Goal: Communication & Community: Answer question/provide support

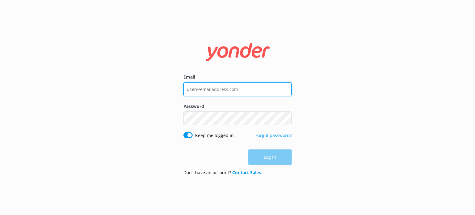
type input "info@foodietours.ca"
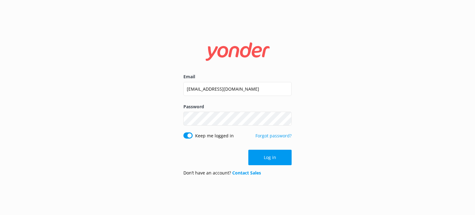
click at [271, 148] on form "Email info@foodietours.ca Password Show password Keep me logged in Forgot passw…" at bounding box center [237, 107] width 108 height 147
click at [271, 158] on button "Log in" at bounding box center [269, 157] width 43 height 15
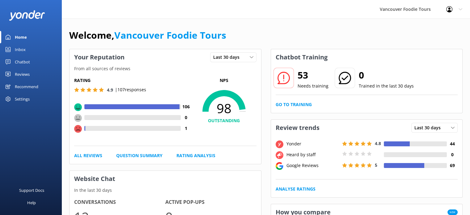
click at [34, 47] on link "Inbox" at bounding box center [31, 49] width 62 height 12
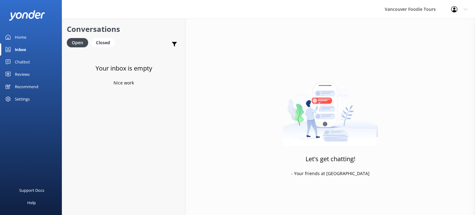
click at [32, 73] on link "Reviews" at bounding box center [31, 74] width 62 height 12
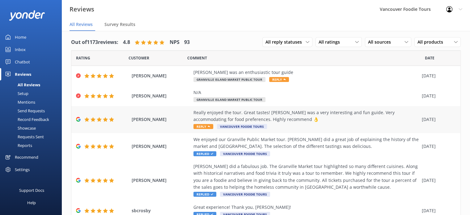
click at [273, 116] on div "Really enjoyed the tour. Great tastes! Michael was a very interesting and fun g…" at bounding box center [305, 116] width 225 height 14
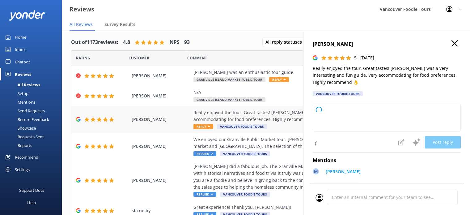
type textarea "Thank you so much for your wonderful feedback! We're delighted to hear you enjo…"
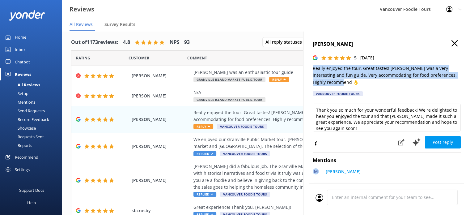
drag, startPoint x: 313, startPoint y: 68, endPoint x: 350, endPoint y: 82, distance: 39.6
click at [350, 82] on p "Really enjoyed the tour. Great tastes! Michael was a very interesting and fun g…" at bounding box center [387, 75] width 148 height 21
copy p "Really enjoyed the tour. Great tastes! Michael was a very interesting and fun g…"
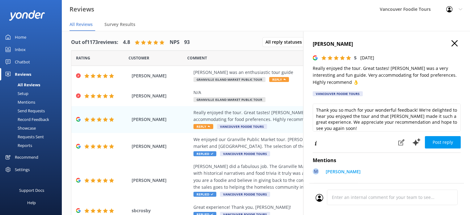
click at [418, 45] on h4 "Kris Stewart" at bounding box center [387, 44] width 148 height 8
drag, startPoint x: 388, startPoint y: 69, endPoint x: 404, endPoint y: 66, distance: 15.9
click at [404, 66] on p "Really enjoyed the tour. Great tastes! Michael was a very interesting and fun g…" at bounding box center [387, 75] width 148 height 21
click at [243, 70] on div "Nolan was an enthusiastic tour guide" at bounding box center [305, 72] width 225 height 7
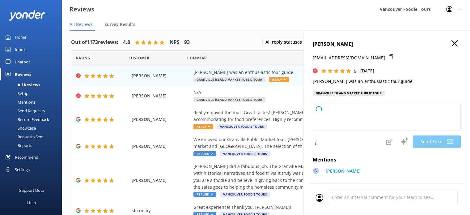
type textarea "Thank you so much for your kind words, Susan! We’re delighted to hear you enjoy…"
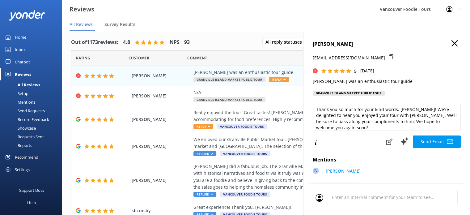
click at [451, 45] on icon at bounding box center [454, 43] width 6 height 6
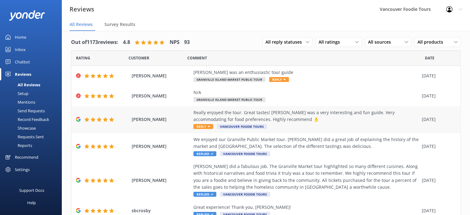
click at [328, 115] on div "Really enjoyed the tour. Great tastes! Michael was a very interesting and fun g…" at bounding box center [305, 116] width 225 height 14
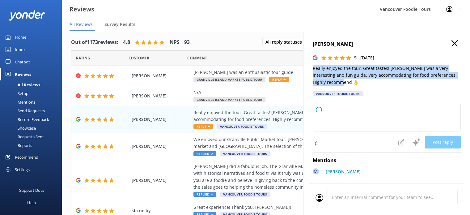
type textarea "Thank you so much for your wonderful review! We're thrilled to hear you enjoyed…"
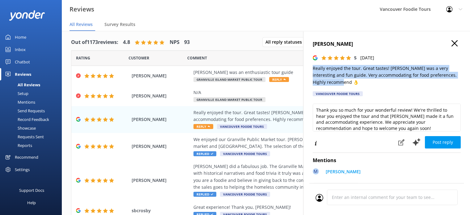
drag, startPoint x: 312, startPoint y: 69, endPoint x: 347, endPoint y: 84, distance: 38.5
click at [347, 84] on div "Kris Stewart 5 Tue, 19th Aug 2025 Really enjoyed the tour. Great tastes! Michae…" at bounding box center [386, 138] width 167 height 215
copy p "Really enjoyed the tour. Great tastes! Michael was a very interesting and fun g…"
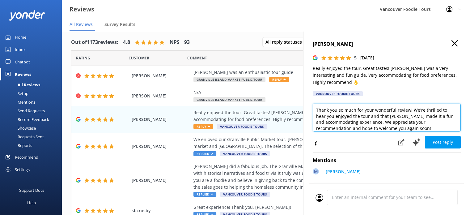
click at [361, 116] on textarea "Thank you so much for your wonderful review! We're thrilled to hear you enjoyed…" at bounding box center [387, 118] width 148 height 28
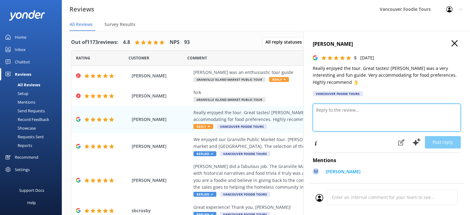
paste textarea "Hi Kris, thank you for your kind words! We’re so glad you enjoyed the tour and …"
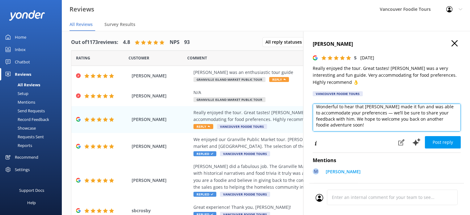
scroll to position [21, 0]
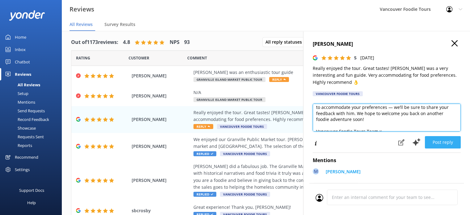
type textarea "Hi Kris, thank you for your kind words! We’re so glad you enjoyed the tour and …"
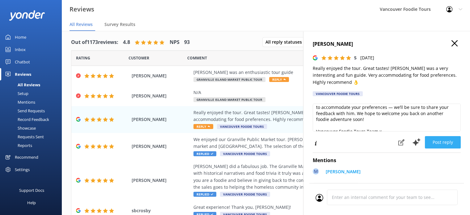
click at [445, 137] on button "Post reply" at bounding box center [443, 142] width 36 height 12
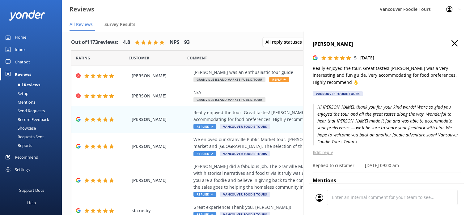
click at [453, 44] on h4 "Kris Stewart" at bounding box center [387, 44] width 148 height 8
click at [451, 43] on use at bounding box center [454, 43] width 6 height 6
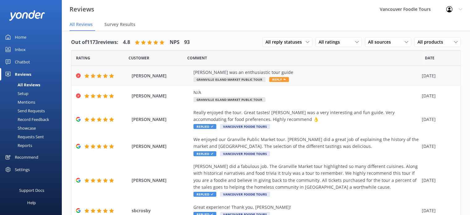
click at [318, 75] on div "Nolan was an enthusiastic tour guide Granville Island Market Public Tour Reply" at bounding box center [305, 76] width 225 height 14
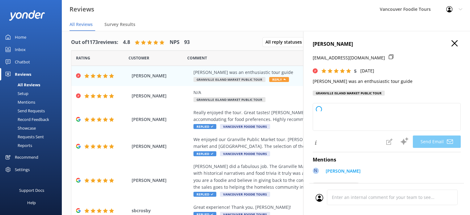
type textarea "Thank you so much for your kind words, Susan! We're delighted to hear you enjoy…"
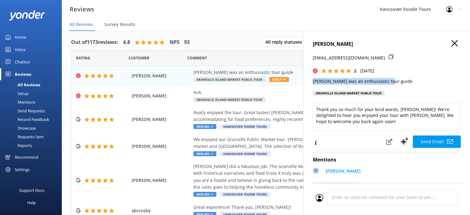
drag, startPoint x: 312, startPoint y: 80, endPoint x: 401, endPoint y: 81, distance: 89.3
click at [401, 81] on div "Susan Cisco scisco@austin.rr.com 5 Wed, 20th Aug 2025 Nolan was an enthusiastic…" at bounding box center [386, 138] width 167 height 215
copy p "Nolan was an enthusiastic tour guide"
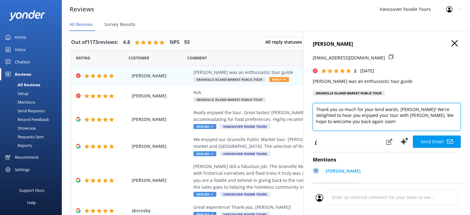
click at [344, 117] on textarea "Thank you so much for your kind words, Susan! We're delighted to hear you enjoy…" at bounding box center [387, 117] width 148 height 28
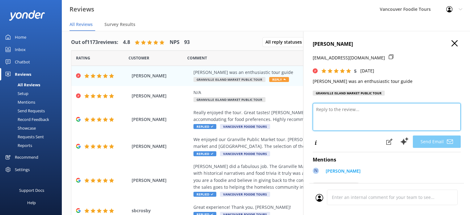
paste textarea "Hi Susan, thank you for your lovely feedback! We’re so happy to hear you enjoye…"
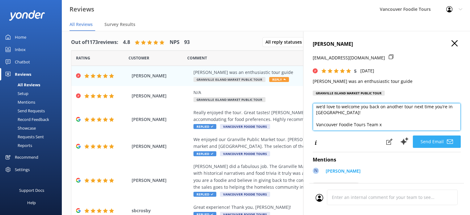
type textarea "Hi Susan, thank you for your lovely feedback! We’re so happy to hear you enjoye…"
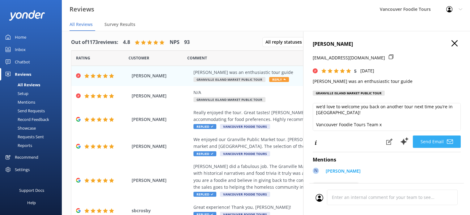
click at [447, 142] on use at bounding box center [450, 141] width 6 height 4
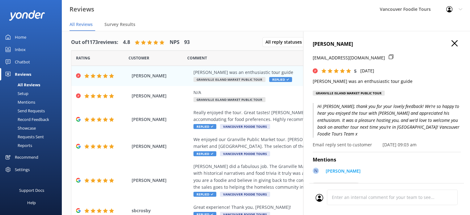
click at [451, 41] on icon at bounding box center [454, 43] width 6 height 6
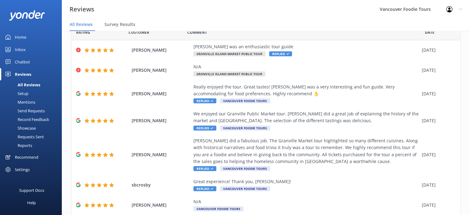
scroll to position [0, 0]
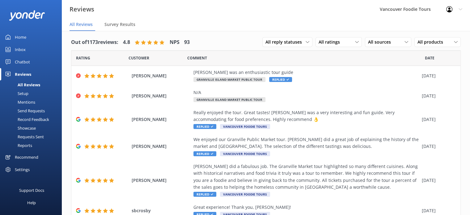
click at [27, 52] on link "Inbox" at bounding box center [31, 49] width 62 height 12
